Goal: Task Accomplishment & Management: Manage account settings

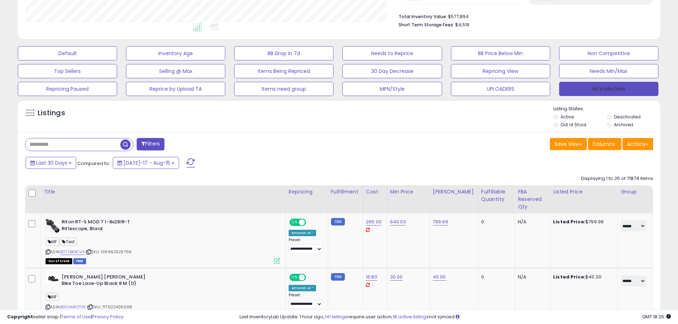
scroll to position [146, 373]
click at [585, 92] on button "W/o Min/Max" at bounding box center [608, 89] width 99 height 14
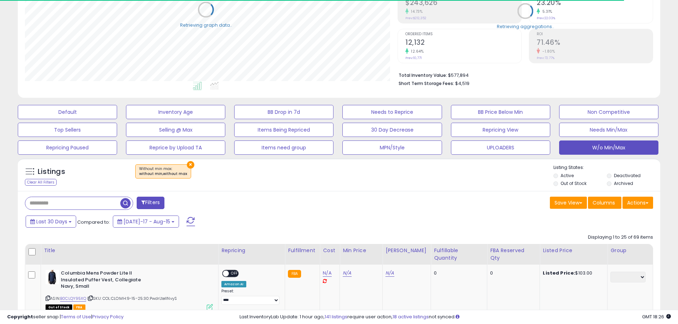
scroll to position [355672, 355446]
click at [640, 207] on button "Actions" at bounding box center [637, 203] width 31 height 12
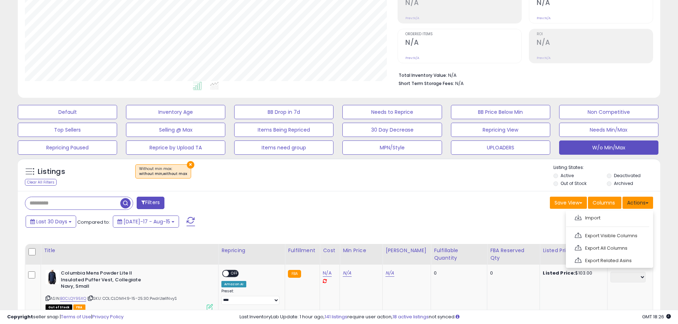
scroll to position [146, 373]
click at [625, 232] on link "Export Visible Columns" at bounding box center [609, 235] width 78 height 11
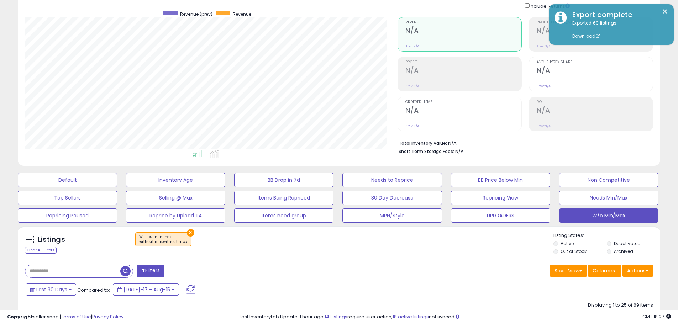
scroll to position [0, 0]
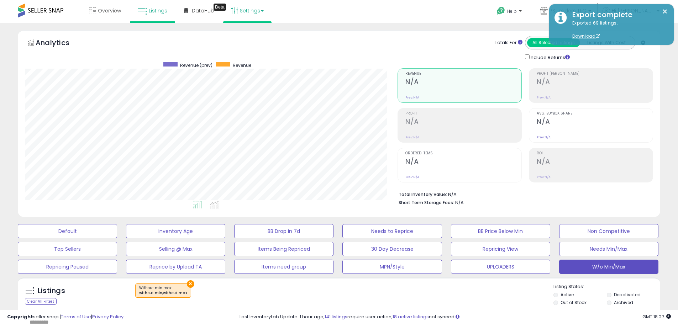
click at [249, 12] on link "Settings" at bounding box center [247, 10] width 43 height 21
click at [249, 38] on link "Store settings" at bounding box center [248, 36] width 32 height 7
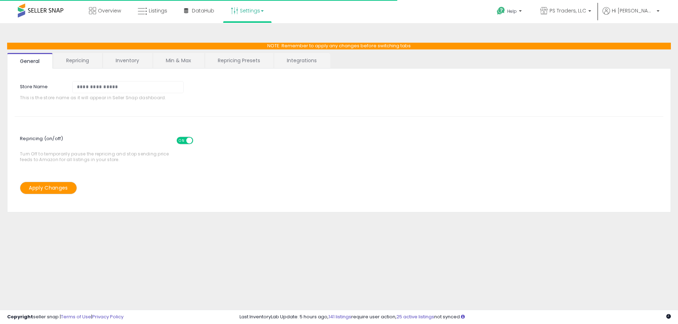
select select "*********"
click at [233, 56] on link "Repricing Presets" at bounding box center [239, 60] width 68 height 15
select select "**********"
select select "******"
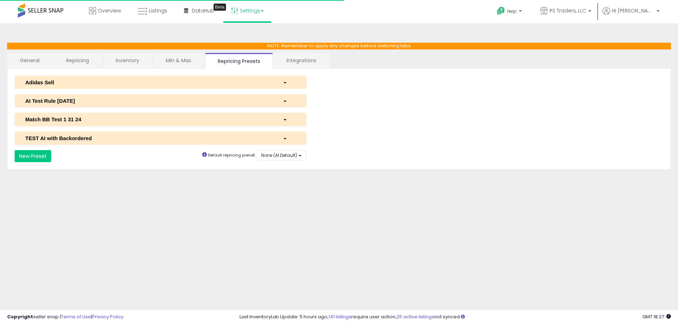
click at [100, 101] on div "AI Test Rule 2 12 2024" at bounding box center [149, 100] width 258 height 7
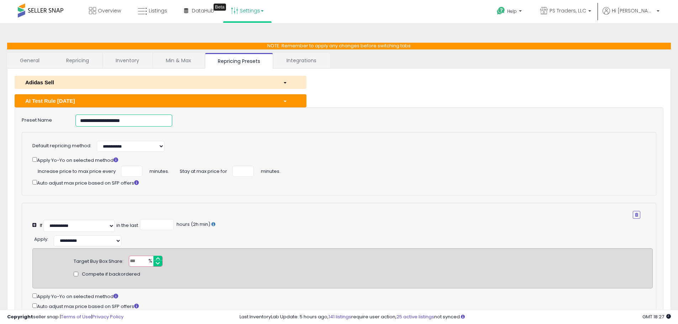
drag, startPoint x: 146, startPoint y: 118, endPoint x: -84, endPoint y: 112, distance: 229.9
click at [0, 112] on html "Unable to login Retrieving listings data.. has not yet accepted the Terms of Us…" at bounding box center [339, 162] width 678 height 324
click at [147, 8] on link "Listings" at bounding box center [152, 10] width 40 height 21
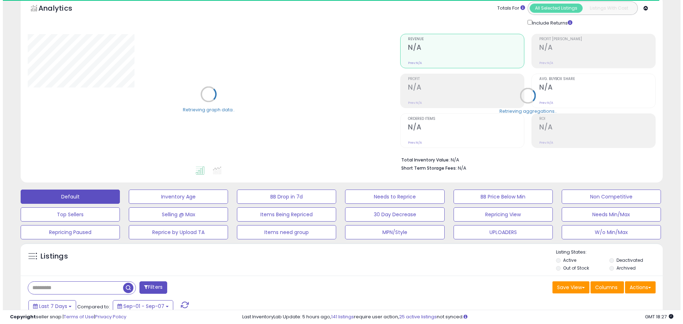
scroll to position [107, 0]
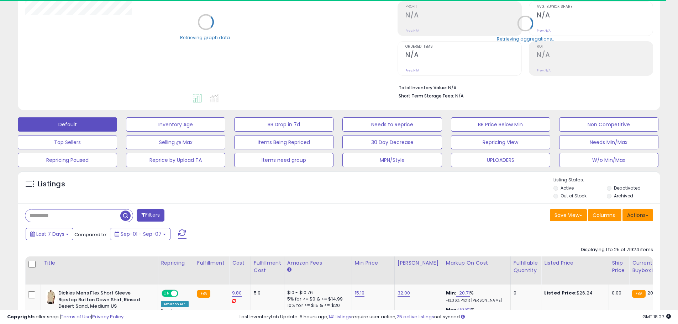
click at [641, 211] on button "Actions" at bounding box center [637, 215] width 31 height 12
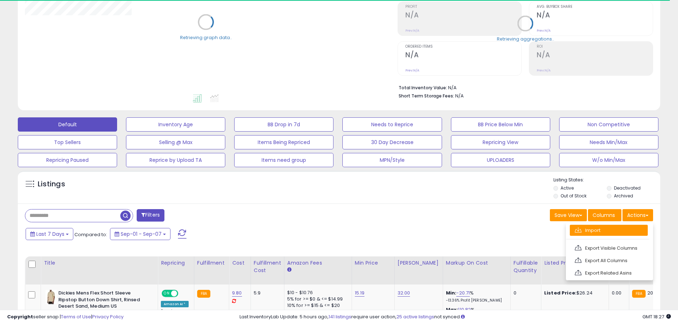
click at [613, 233] on link "Import" at bounding box center [609, 230] width 78 height 11
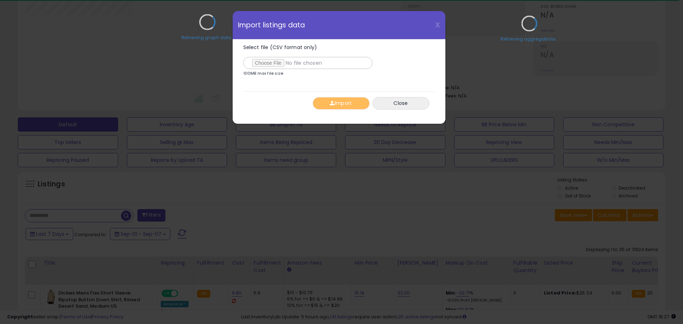
click at [268, 65] on div "Retrieving graph data.." at bounding box center [208, 27] width 376 height 146
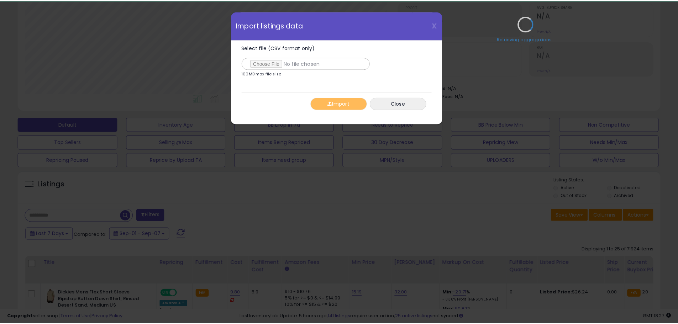
scroll to position [146, 376]
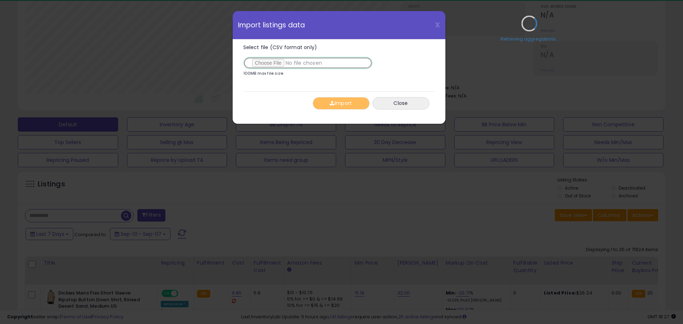
click at [270, 64] on input "Select file (CSV format only)" at bounding box center [307, 63] width 129 height 12
type input "**********"
click at [353, 105] on button "Import" at bounding box center [341, 103] width 57 height 12
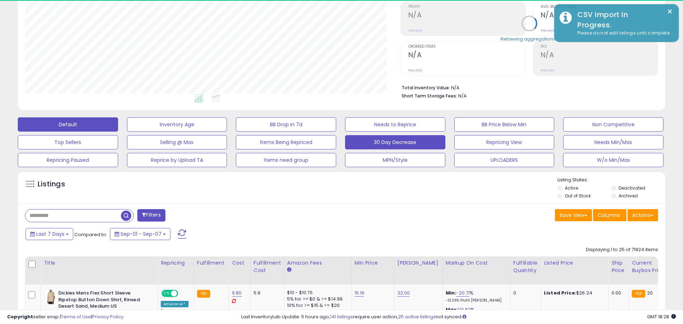
scroll to position [355672, 355446]
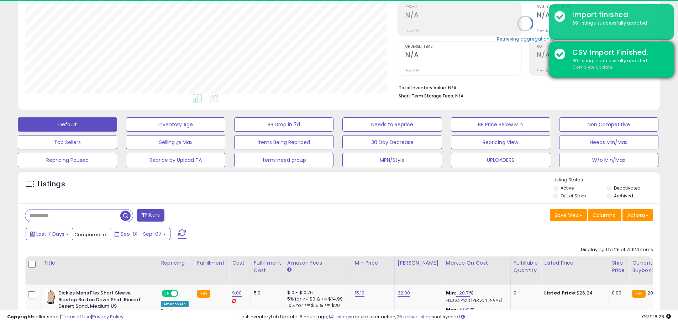
click at [599, 70] on u "Complete Update" at bounding box center [592, 67] width 40 height 6
click at [597, 68] on u "Complete Update" at bounding box center [592, 67] width 40 height 6
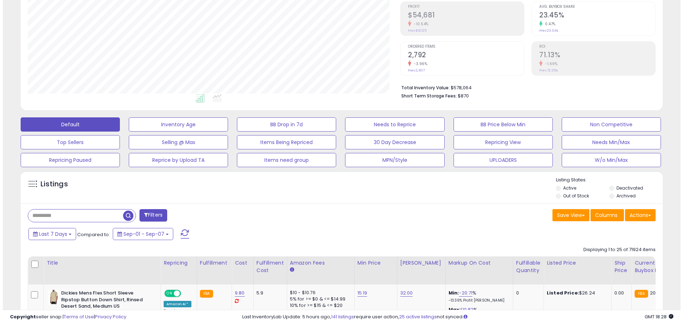
scroll to position [146, 373]
click at [363, 228] on div "Last 7 Days Compared to: Sep-01 - Sep-07" at bounding box center [259, 235] width 471 height 16
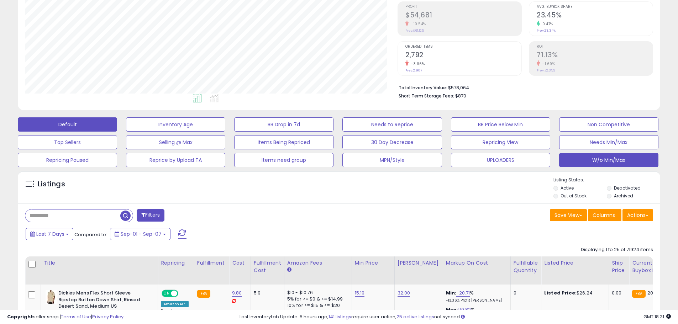
click at [612, 160] on button "W/o Min/Max" at bounding box center [608, 160] width 99 height 14
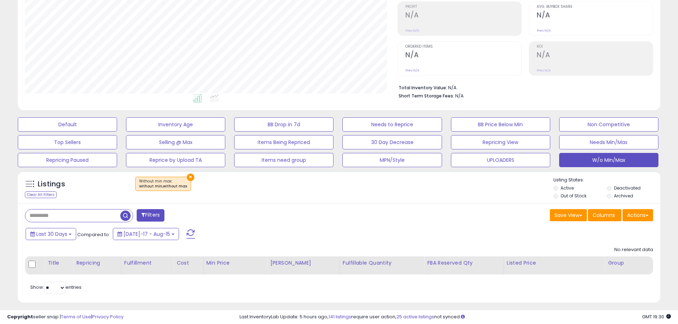
click at [186, 237] on button at bounding box center [191, 234] width 18 height 14
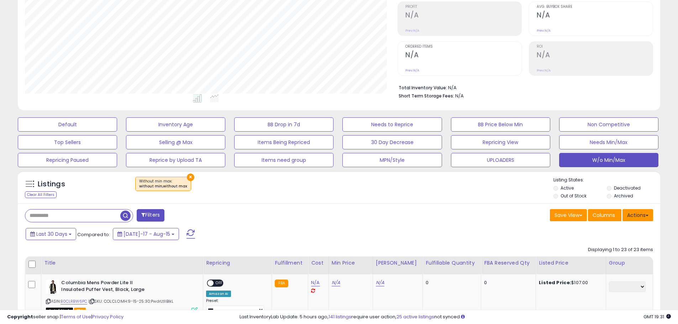
click at [640, 213] on button "Actions" at bounding box center [637, 215] width 31 height 12
click at [637, 241] on ul "Import Export Visible Columns Export All Columns Export Related Asins" at bounding box center [609, 251] width 87 height 57
click at [638, 216] on button "Actions" at bounding box center [637, 215] width 31 height 12
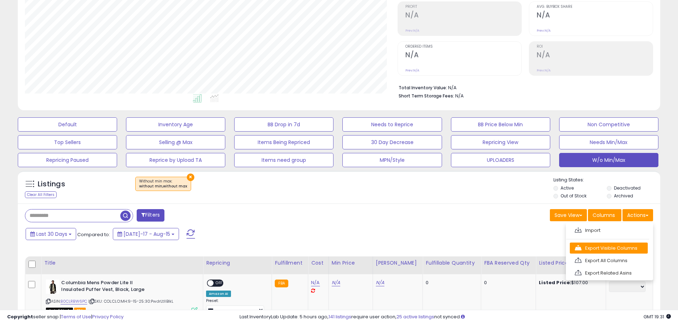
click at [638, 249] on link "Export Visible Columns" at bounding box center [609, 248] width 78 height 11
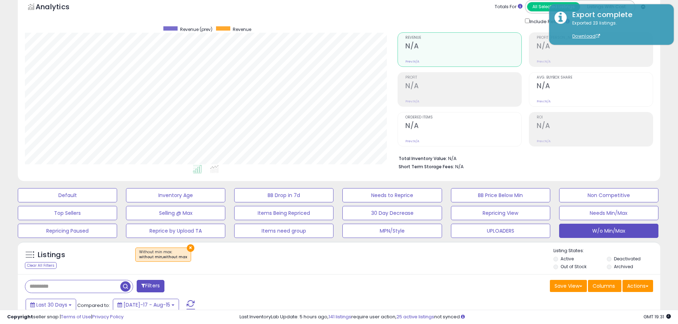
scroll to position [0, 0]
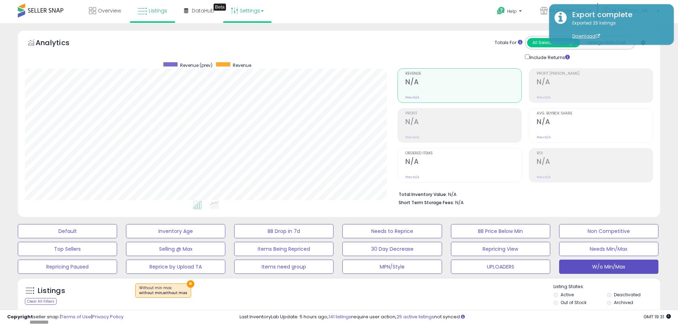
click at [245, 8] on link "Settings" at bounding box center [247, 10] width 43 height 21
click at [248, 35] on link "Store settings" at bounding box center [248, 36] width 32 height 7
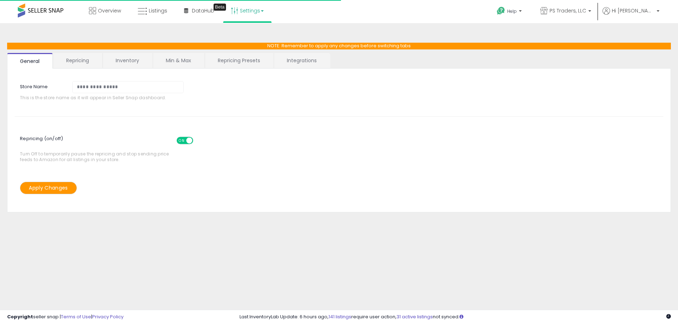
click at [247, 63] on link "Repricing Presets" at bounding box center [239, 60] width 68 height 15
select select "*********"
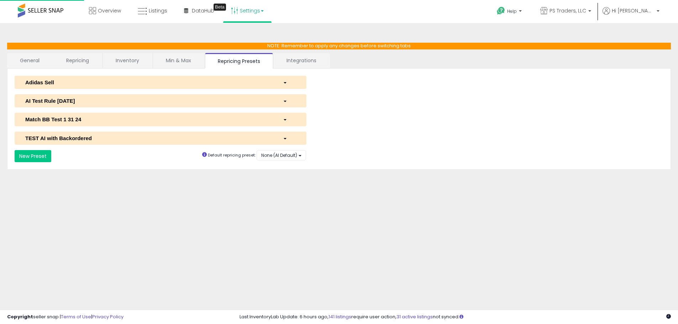
select select "**********"
select select "******"
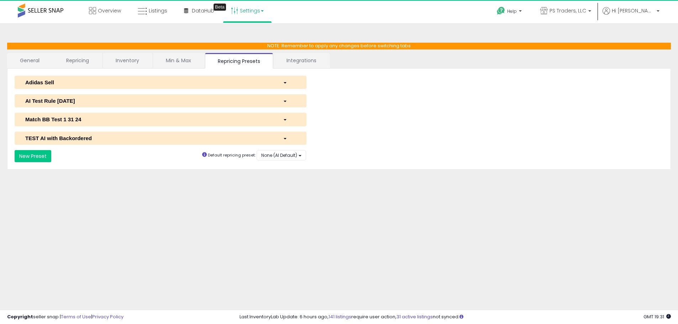
click at [91, 103] on div "AI Test Rule [DATE]" at bounding box center [149, 100] width 258 height 7
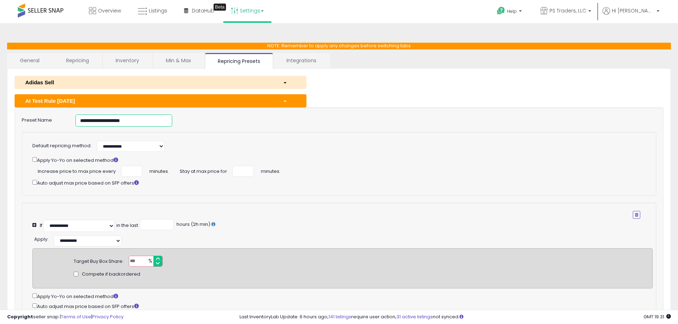
drag, startPoint x: 145, startPoint y: 120, endPoint x: -20, endPoint y: 120, distance: 165.1
click at [0, 120] on html "Unable to login Retrieving listings data.. has not yet accepted the Terms of Us…" at bounding box center [339, 162] width 678 height 324
click at [151, 9] on span "Listings" at bounding box center [158, 10] width 19 height 7
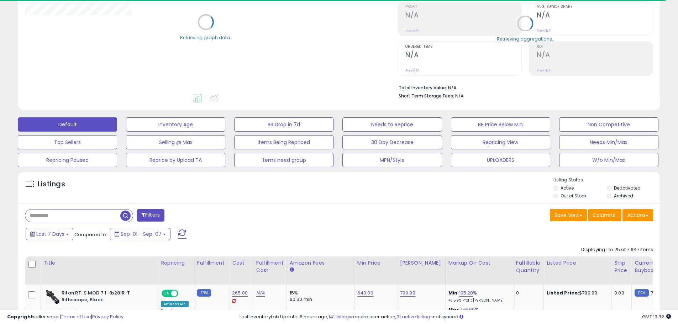
scroll to position [249, 0]
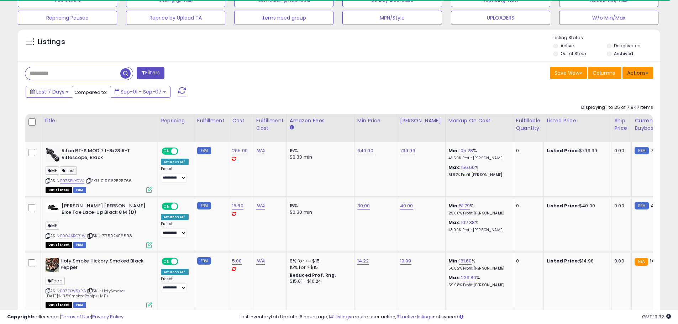
click at [641, 72] on button "Actions" at bounding box center [637, 73] width 31 height 12
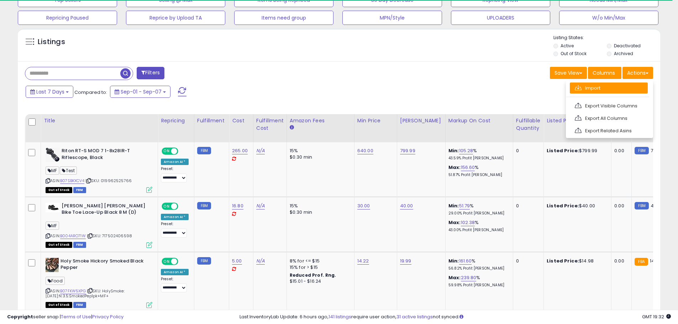
click at [626, 87] on link "Import" at bounding box center [609, 88] width 78 height 11
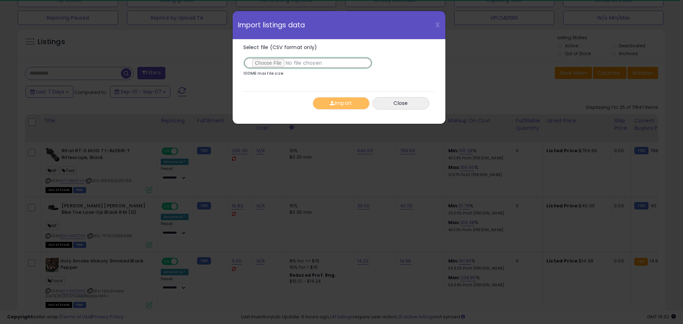
click at [268, 61] on input "Select file (CSV format only)" at bounding box center [307, 63] width 129 height 12
type input "**********"
click at [358, 105] on button "Import" at bounding box center [341, 103] width 57 height 12
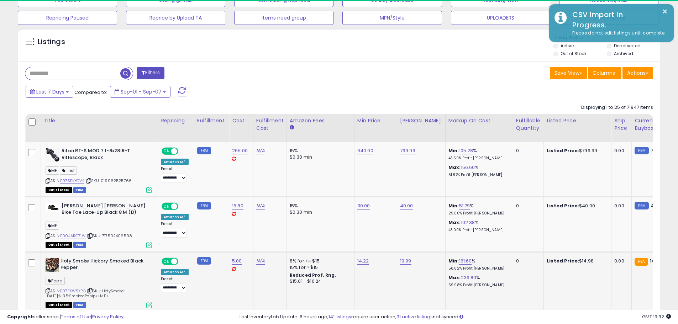
scroll to position [146, 373]
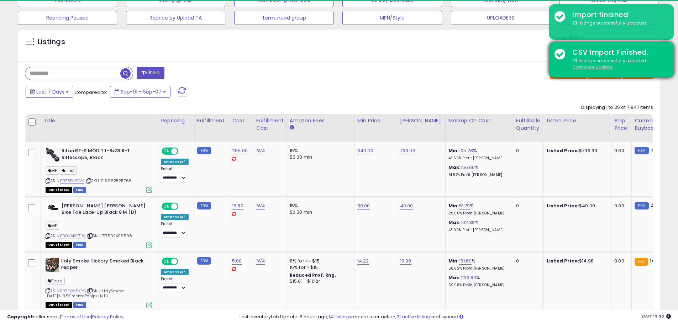
click at [607, 67] on u "Complete Update" at bounding box center [592, 67] width 40 height 6
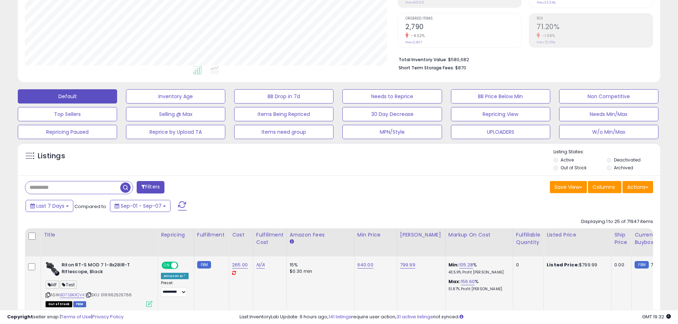
click at [622, 290] on td "0.00" at bounding box center [621, 284] width 20 height 54
click at [387, 213] on div "Last 7 Days Compared to: Sep-01 - Sep-07" at bounding box center [259, 207] width 471 height 16
click at [398, 189] on div "Save View Save As New View Columns Actions [GEOGRAPHIC_DATA]" at bounding box center [499, 188] width 320 height 14
click at [382, 162] on div "Listings" at bounding box center [339, 161] width 642 height 24
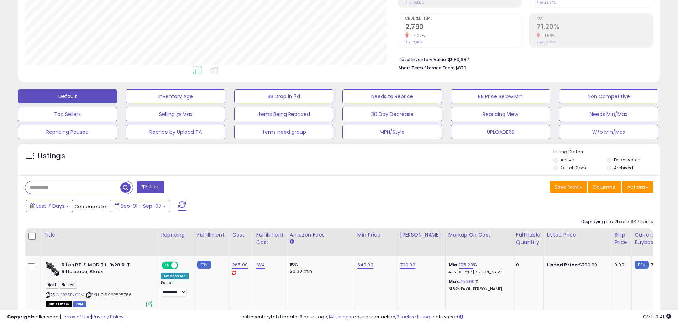
click at [305, 191] on div "Filters" at bounding box center [180, 188] width 320 height 14
